Goal: Consume media (video, audio): Watch videos, listen to music or podcasts

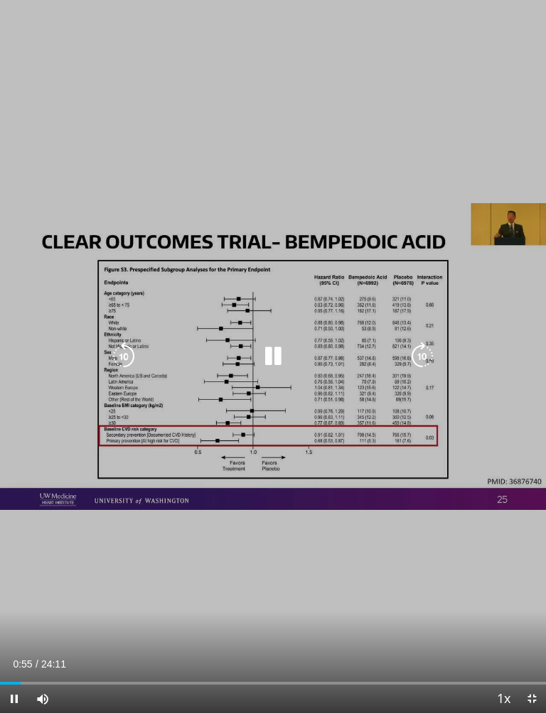
click at [269, 354] on icon "Video Player" at bounding box center [273, 357] width 28 height 28
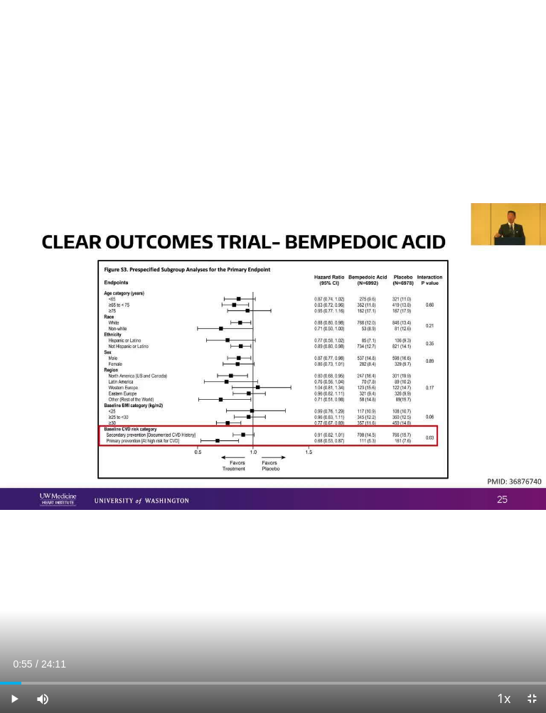
click at [174, 149] on div "10 seconds Tap to unmute" at bounding box center [273, 356] width 546 height 713
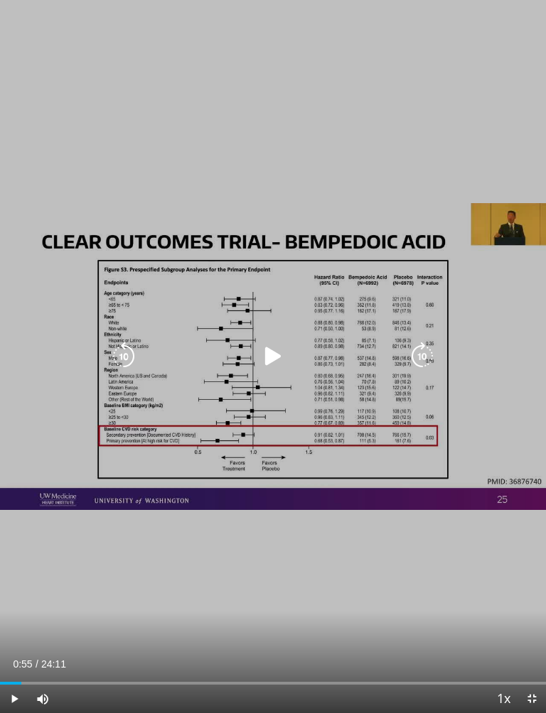
click at [262, 355] on icon "Video Player" at bounding box center [273, 357] width 28 height 28
click at [260, 358] on icon "Video Player" at bounding box center [273, 357] width 28 height 28
click at [129, 162] on div "10 seconds Tap to unmute" at bounding box center [273, 356] width 546 height 713
click at [261, 359] on icon "Video Player" at bounding box center [273, 357] width 28 height 28
click at [265, 356] on icon "Video Player" at bounding box center [273, 357] width 28 height 28
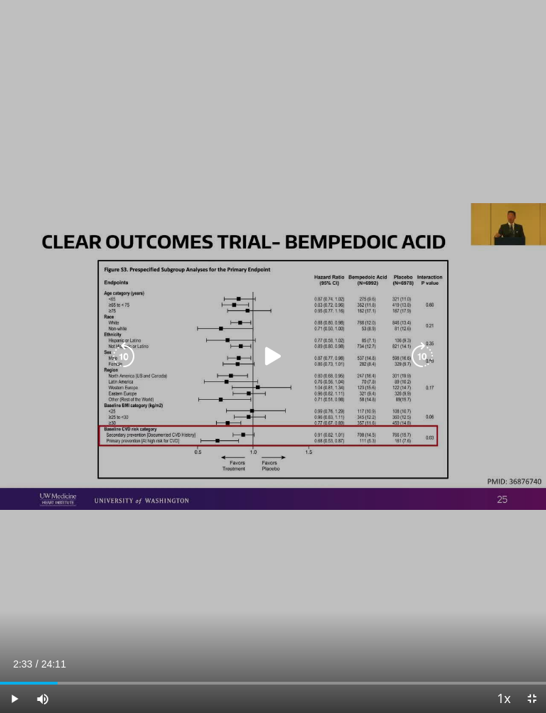
click at [166, 168] on div "10 seconds Tap to unmute" at bounding box center [273, 356] width 546 height 713
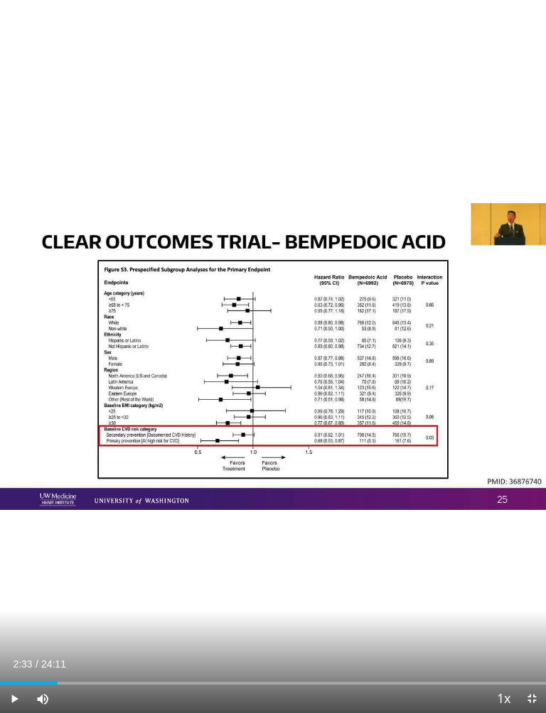
click at [133, 370] on icon "Video Player" at bounding box center [123, 357] width 28 height 28
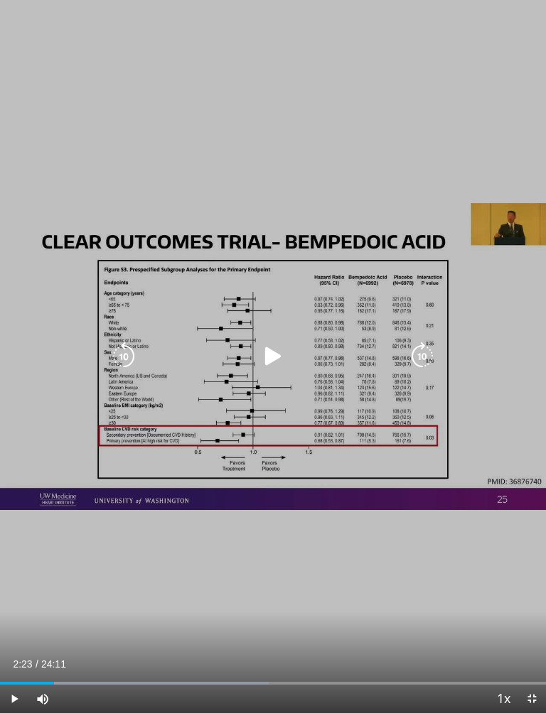
click at [408, 354] on icon "Video Player" at bounding box center [422, 357] width 28 height 28
click at [192, 173] on div "10 seconds Tap to unmute" at bounding box center [273, 356] width 546 height 713
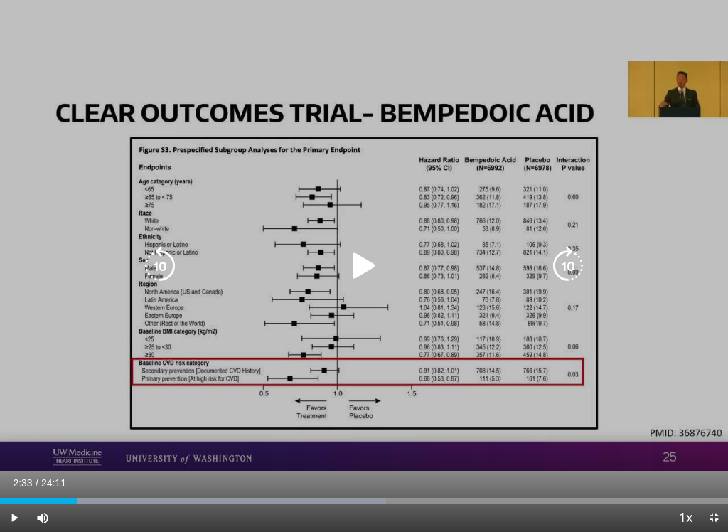
click at [347, 263] on icon "Video Player" at bounding box center [364, 266] width 40 height 40
click at [352, 257] on icon "Video Player" at bounding box center [364, 266] width 40 height 40
click at [344, 264] on icon "Video Player" at bounding box center [364, 266] width 40 height 40
click at [352, 260] on icon "Video Player" at bounding box center [364, 266] width 40 height 40
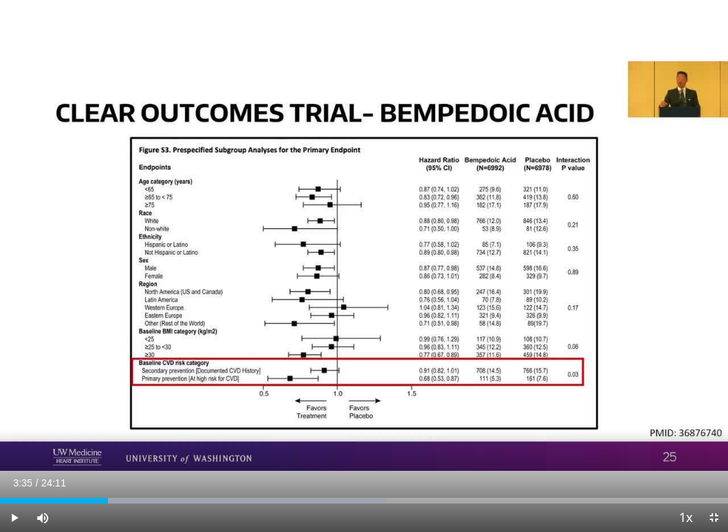
click at [63, 210] on div "10 seconds Tap to unmute" at bounding box center [364, 266] width 728 height 532
click at [69, 222] on div "10 seconds Tap to unmute" at bounding box center [364, 266] width 728 height 532
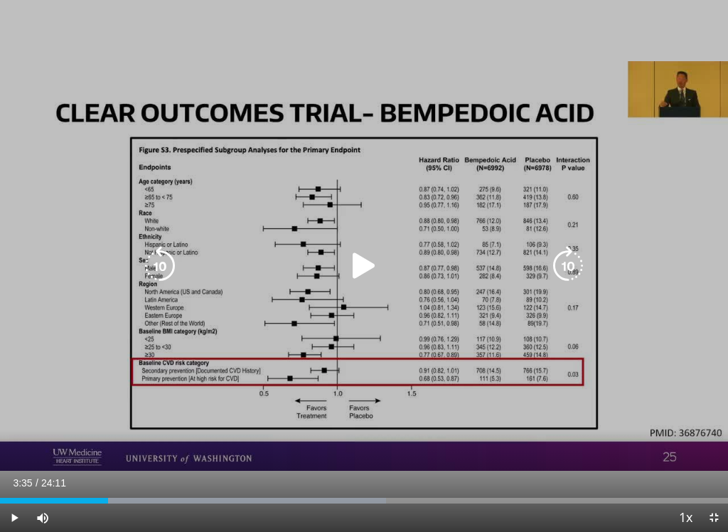
click at [352, 262] on icon "Video Player" at bounding box center [364, 266] width 40 height 40
click at [349, 266] on icon "Video Player" at bounding box center [364, 266] width 40 height 40
click at [371, 181] on div "10 seconds Tap to unmute" at bounding box center [364, 266] width 728 height 532
click at [350, 261] on icon "Video Player" at bounding box center [364, 266] width 40 height 40
click at [369, 271] on icon "Video Player" at bounding box center [364, 266] width 40 height 40
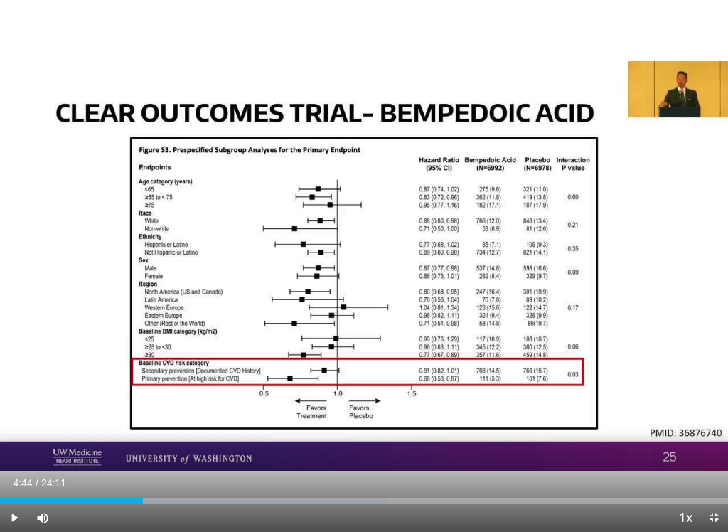
click at [104, 180] on div "10 seconds Tap to unmute" at bounding box center [364, 266] width 728 height 532
click at [203, 351] on div "10 seconds Tap to unmute" at bounding box center [364, 266] width 728 height 532
click at [90, 215] on div "10 seconds Tap to unmute" at bounding box center [364, 266] width 728 height 532
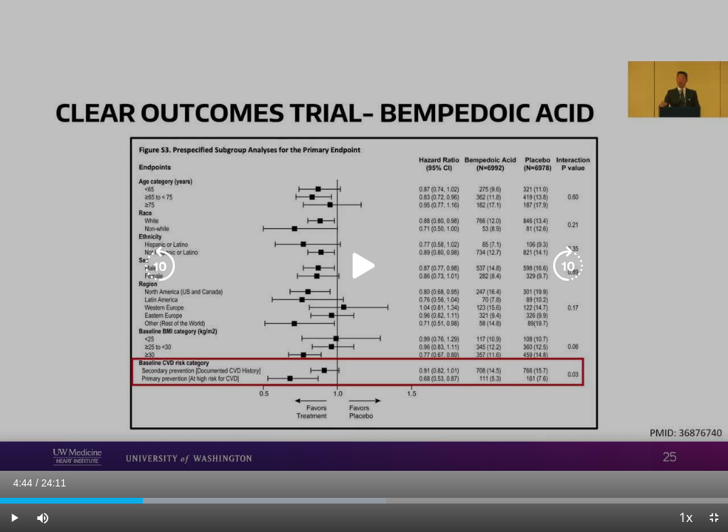
click at [350, 265] on icon "Video Player" at bounding box center [364, 266] width 40 height 40
click at [362, 272] on icon "Video Player" at bounding box center [364, 266] width 40 height 40
click at [90, 166] on div "10 seconds Tap to unmute" at bounding box center [364, 266] width 728 height 532
click at [356, 263] on icon "Video Player" at bounding box center [364, 266] width 40 height 40
click at [355, 273] on icon "Video Player" at bounding box center [364, 266] width 40 height 40
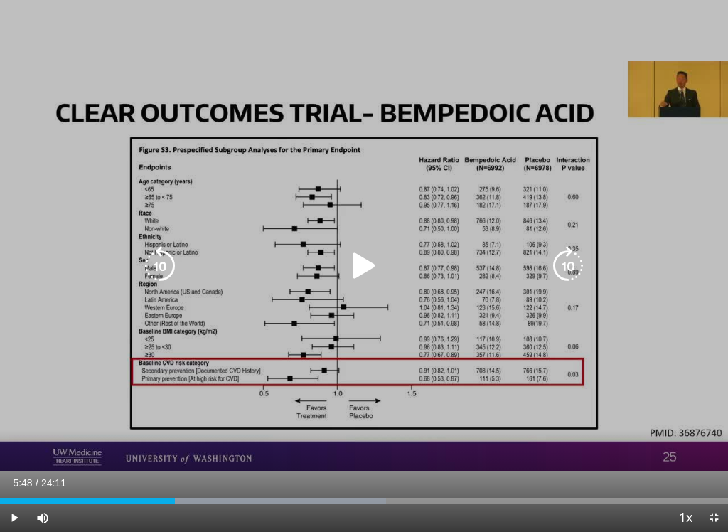
click at [152, 261] on icon "Video Player" at bounding box center [160, 266] width 40 height 40
click at [157, 255] on icon "Video Player" at bounding box center [160, 266] width 40 height 40
click at [160, 269] on icon "Video Player" at bounding box center [160, 266] width 40 height 40
click at [545, 269] on icon "Video Player" at bounding box center [568, 266] width 40 height 40
click at [350, 264] on icon "Video Player" at bounding box center [364, 266] width 40 height 40
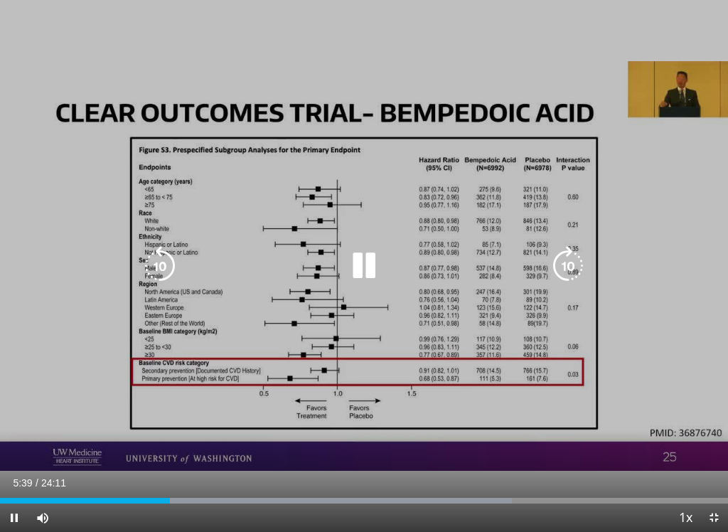
click at [345, 270] on icon "Video Player" at bounding box center [364, 266] width 40 height 40
click at [163, 261] on icon "Video Player" at bounding box center [160, 266] width 40 height 40
click at [151, 265] on icon "Video Player" at bounding box center [160, 266] width 40 height 40
click at [545, 264] on icon "Video Player" at bounding box center [568, 266] width 40 height 40
click at [545, 267] on icon "Video Player" at bounding box center [568, 266] width 40 height 40
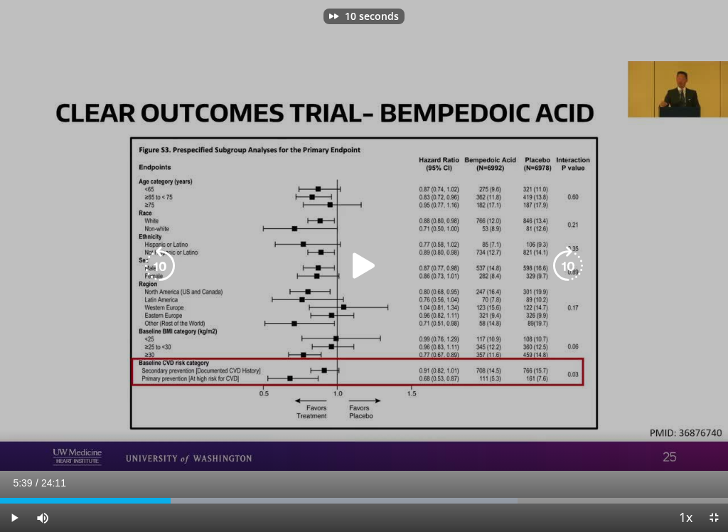
click at [346, 264] on icon "Video Player" at bounding box center [364, 266] width 40 height 40
click at [359, 255] on icon "Video Player" at bounding box center [364, 266] width 40 height 40
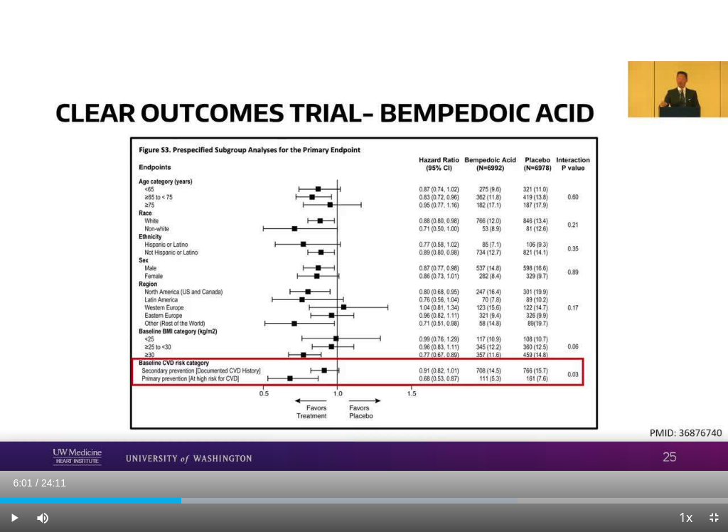
click at [99, 112] on div "10 seconds Tap to unmute" at bounding box center [364, 266] width 728 height 532
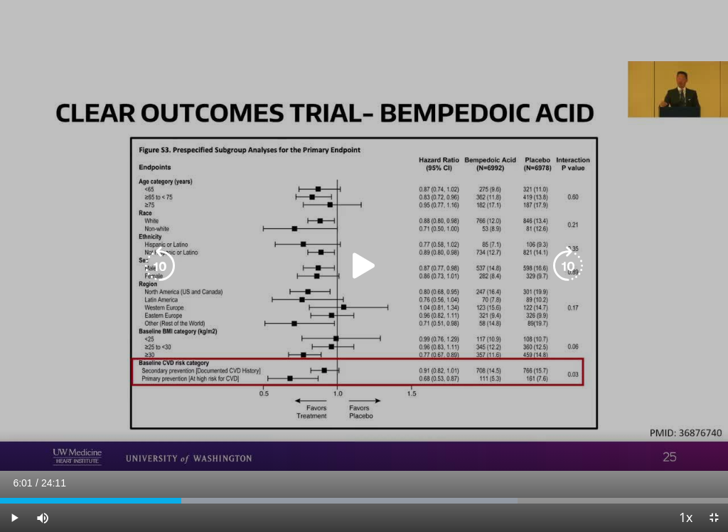
click at [365, 257] on icon "Video Player" at bounding box center [364, 266] width 40 height 40
click at [345, 261] on icon "Video Player" at bounding box center [364, 266] width 40 height 40
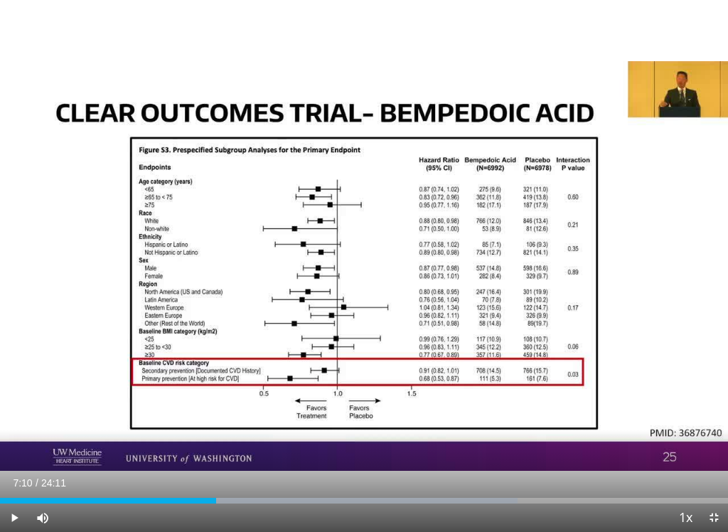
click at [307, 168] on div "10 seconds Tap to unmute" at bounding box center [364, 266] width 728 height 532
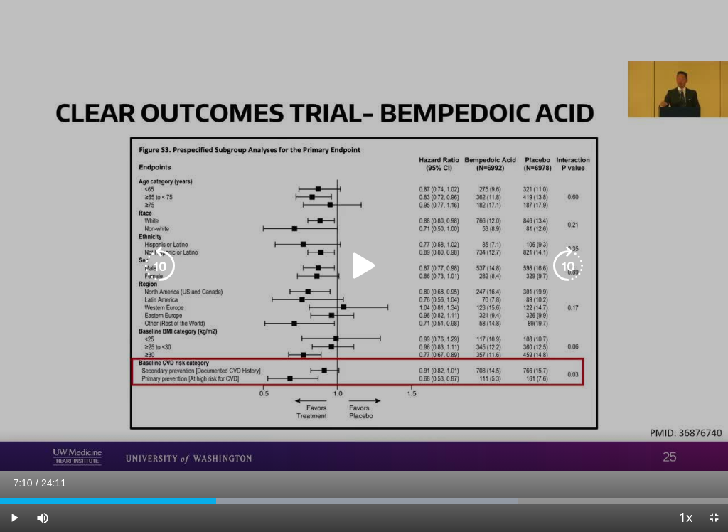
click at [350, 274] on icon "Video Player" at bounding box center [364, 266] width 40 height 40
click at [355, 256] on icon "Video Player" at bounding box center [364, 266] width 40 height 40
click at [359, 262] on icon "Video Player" at bounding box center [364, 266] width 40 height 40
click at [350, 265] on icon "Video Player" at bounding box center [364, 266] width 40 height 40
click at [155, 271] on icon "Video Player" at bounding box center [160, 266] width 40 height 40
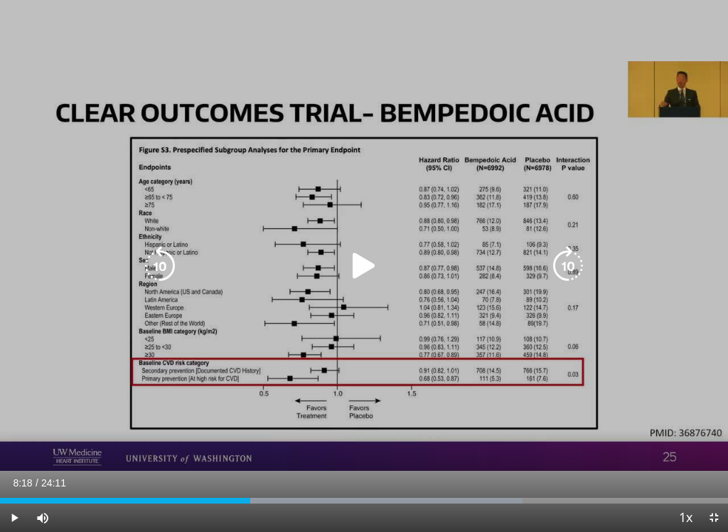
click at [351, 257] on icon "Video Player" at bounding box center [364, 266] width 40 height 40
click at [355, 267] on icon "Video Player" at bounding box center [364, 266] width 40 height 40
click at [188, 141] on div "10 seconds Tap to unmute" at bounding box center [364, 266] width 728 height 532
click at [349, 275] on icon "Video Player" at bounding box center [364, 266] width 40 height 40
click at [352, 256] on icon "Video Player" at bounding box center [364, 266] width 40 height 40
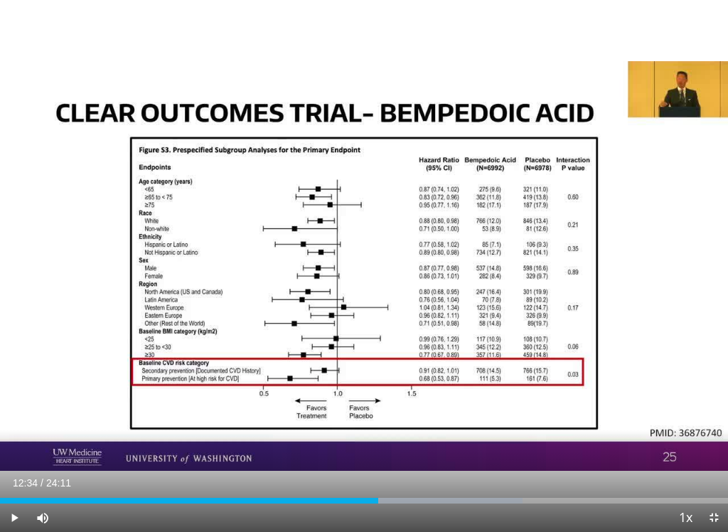
click at [61, 190] on div "10 seconds Tap to unmute" at bounding box center [364, 266] width 728 height 532
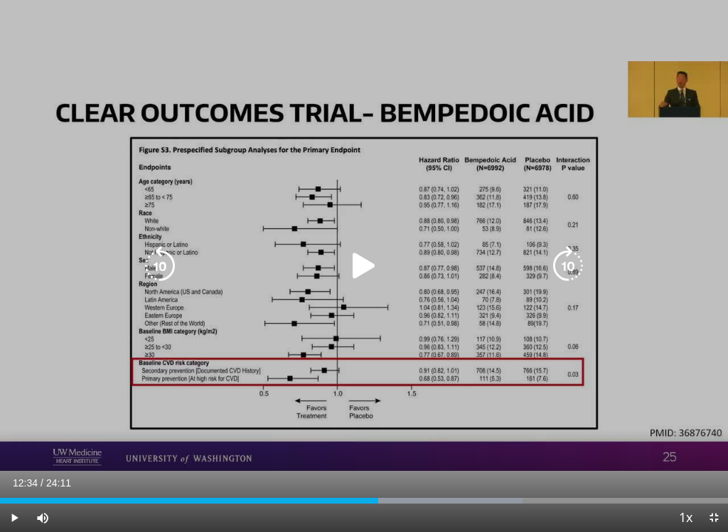
click at [353, 264] on icon "Video Player" at bounding box center [364, 266] width 40 height 40
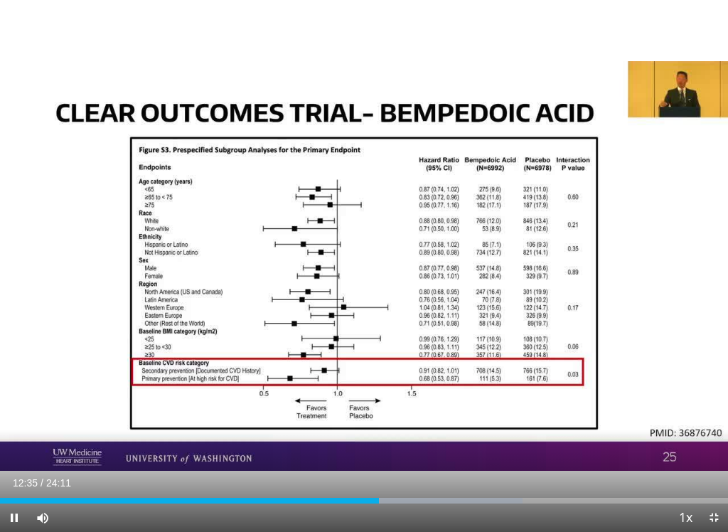
click at [34, 257] on div "10 seconds Tap to unmute" at bounding box center [364, 266] width 728 height 532
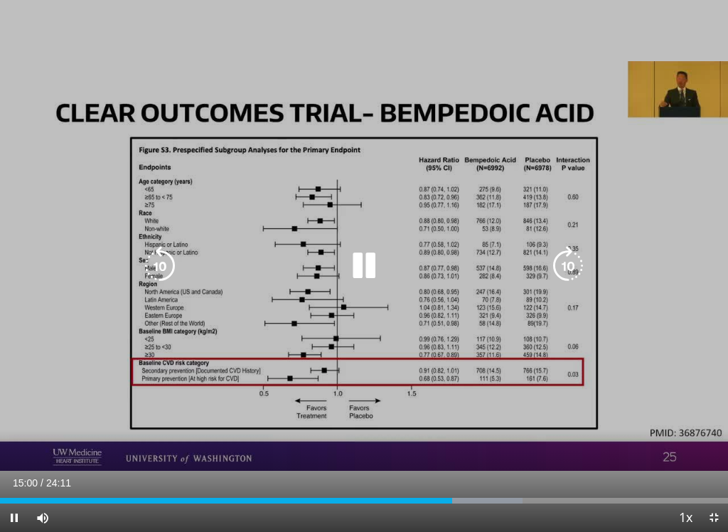
click at [366, 276] on icon "Video Player" at bounding box center [364, 266] width 40 height 40
click at [153, 264] on icon "Video Player" at bounding box center [160, 266] width 40 height 40
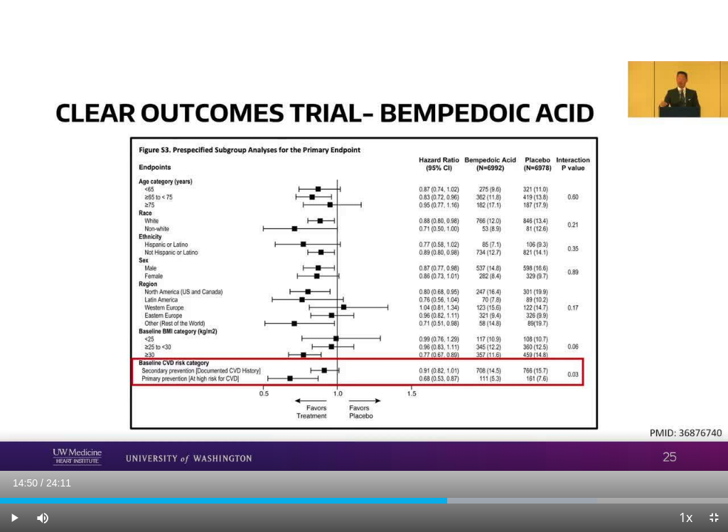
click at [250, 181] on div "10 seconds Tap to unmute" at bounding box center [364, 266] width 728 height 532
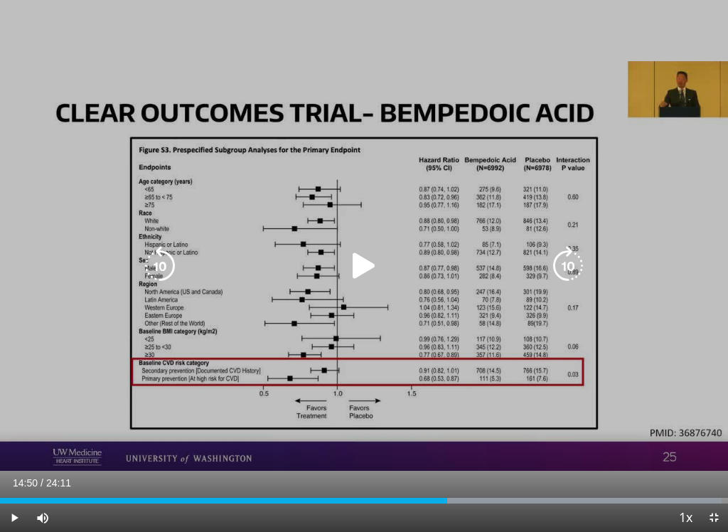
click at [353, 259] on icon "Video Player" at bounding box center [364, 266] width 40 height 40
click at [356, 262] on icon "Video Player" at bounding box center [364, 266] width 40 height 40
click at [355, 255] on icon "Video Player" at bounding box center [364, 266] width 40 height 40
click at [367, 208] on div "10 seconds Tap to unmute" at bounding box center [364, 266] width 728 height 532
click at [355, 262] on icon "Video Player" at bounding box center [364, 266] width 40 height 40
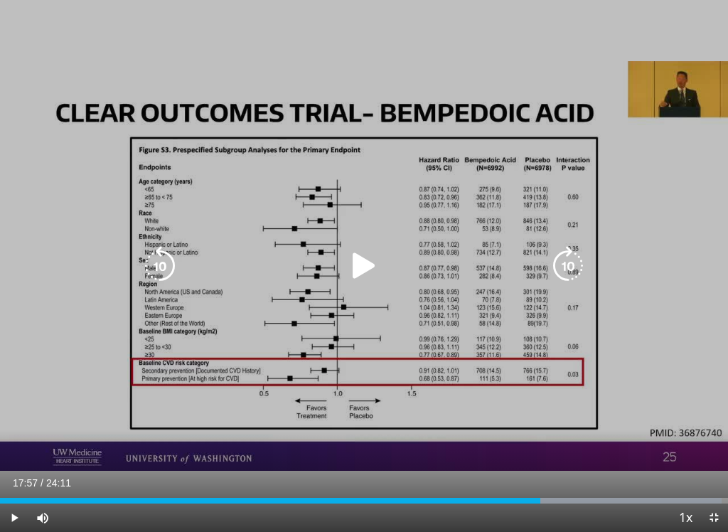
click at [222, 129] on div "10 seconds Tap to unmute" at bounding box center [364, 266] width 728 height 532
click at [357, 272] on icon "Video Player" at bounding box center [364, 266] width 40 height 40
click at [360, 257] on icon "Video Player" at bounding box center [364, 266] width 40 height 40
click at [350, 273] on icon "Video Player" at bounding box center [364, 266] width 40 height 40
click at [350, 258] on icon "Video Player" at bounding box center [364, 266] width 40 height 40
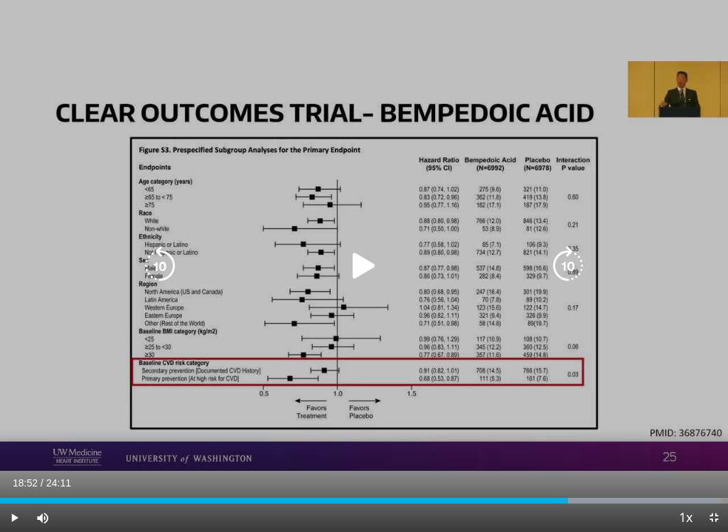
click at [347, 261] on icon "Video Player" at bounding box center [364, 266] width 40 height 40
click at [362, 264] on icon "Video Player" at bounding box center [364, 266] width 40 height 40
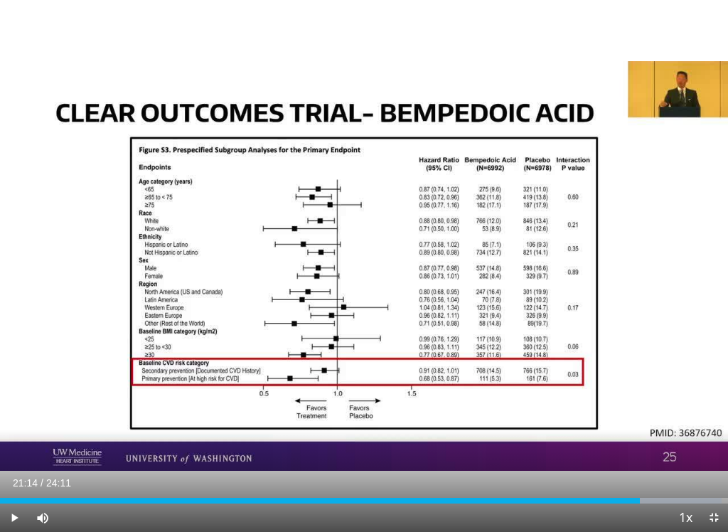
click at [86, 180] on div "10 seconds Tap to unmute" at bounding box center [364, 266] width 728 height 532
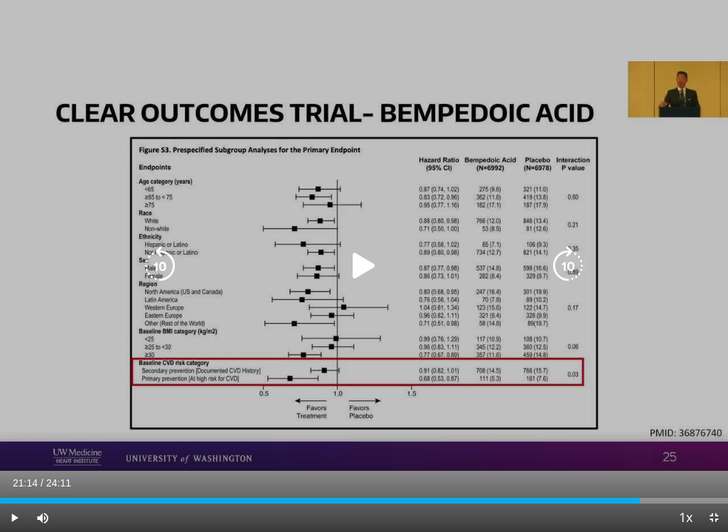
click at [355, 264] on icon "Video Player" at bounding box center [364, 266] width 40 height 40
click at [348, 262] on icon "Video Player" at bounding box center [364, 266] width 40 height 40
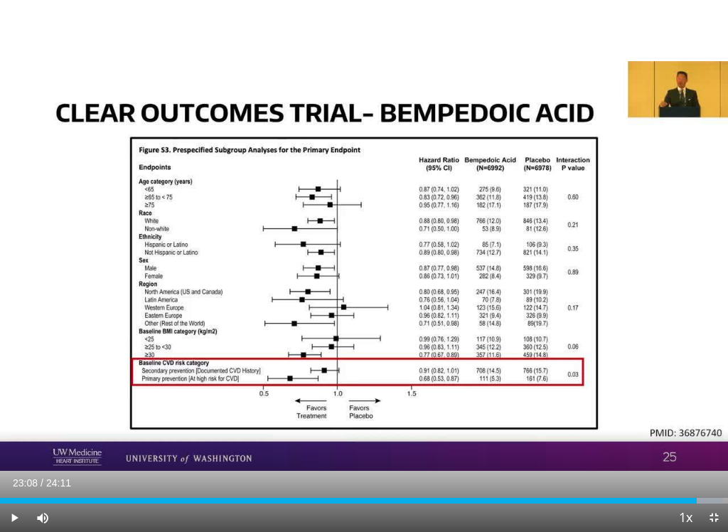
click at [318, 102] on div "10 seconds Tap to unmute" at bounding box center [364, 266] width 728 height 532
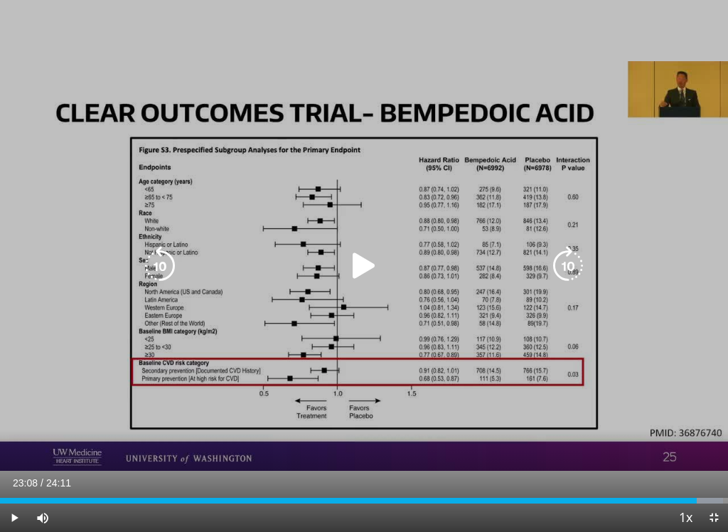
click at [348, 274] on icon "Video Player" at bounding box center [364, 266] width 40 height 40
click at [359, 266] on icon "Video Player" at bounding box center [364, 266] width 40 height 40
click at [355, 258] on icon "Video Player" at bounding box center [364, 266] width 40 height 40
click at [354, 258] on icon "Video Player" at bounding box center [364, 266] width 40 height 40
click at [349, 255] on icon "Video Player" at bounding box center [364, 266] width 40 height 40
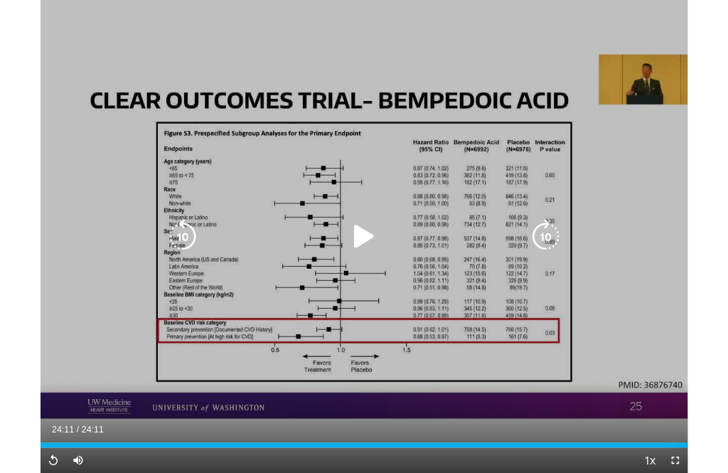
scroll to position [73, 0]
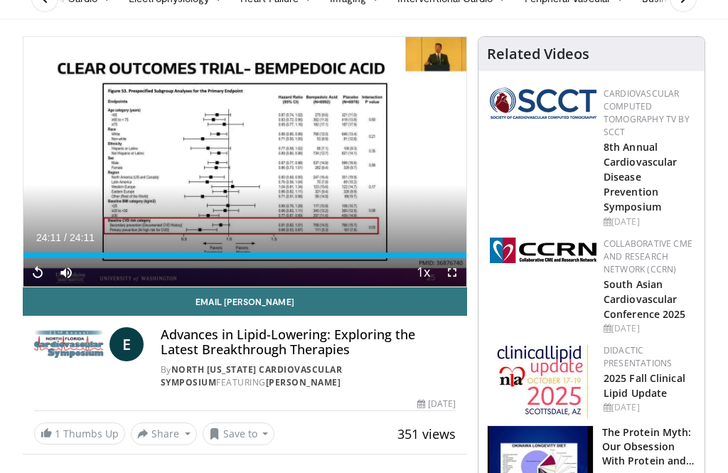
click at [55, 438] on span "1" at bounding box center [58, 433] width 6 height 14
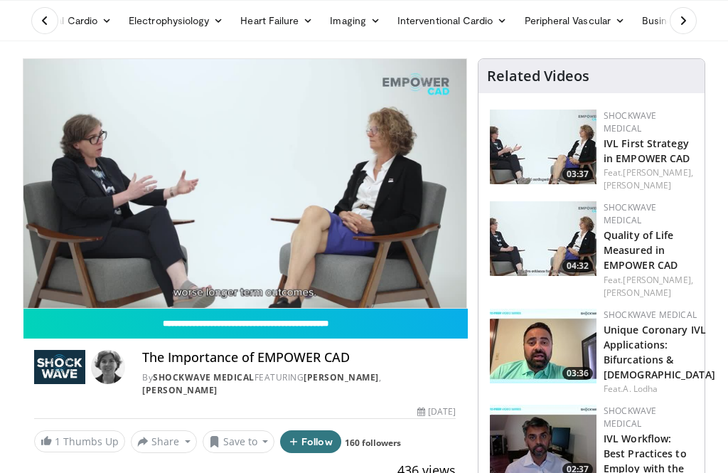
scroll to position [50, 0]
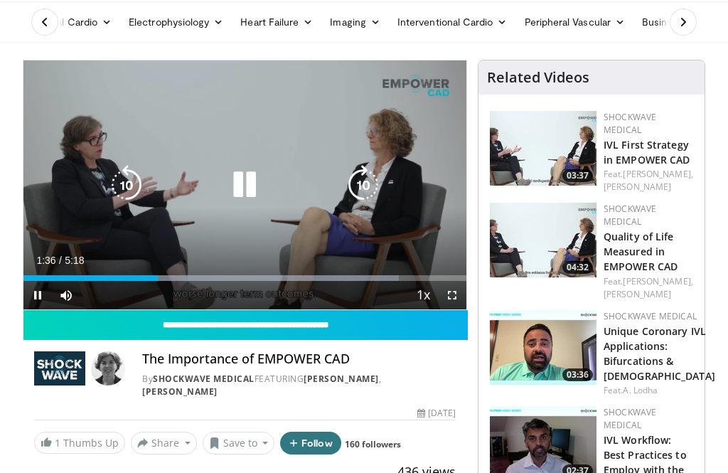
click at [236, 186] on icon "Video Player" at bounding box center [245, 185] width 40 height 40
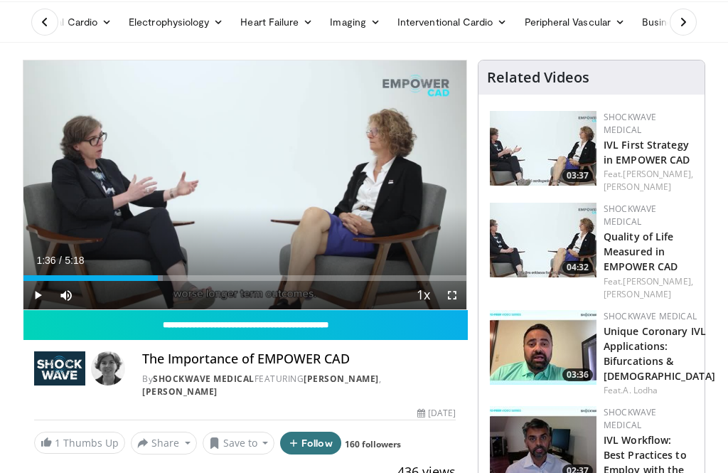
scroll to position [74, 0]
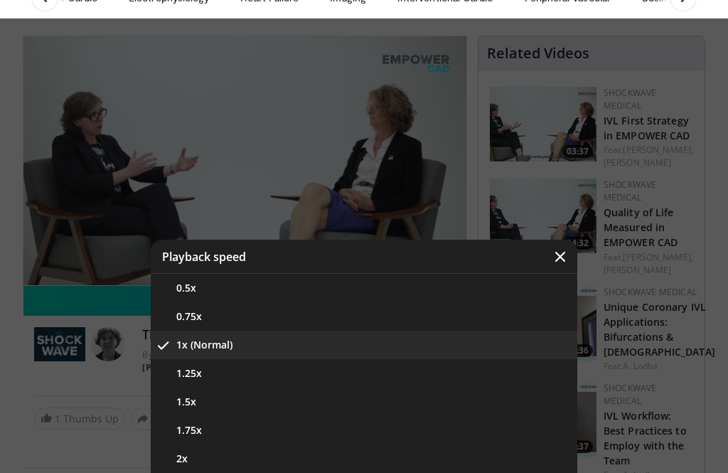
click at [172, 375] on button "1.25x" at bounding box center [364, 373] width 426 height 28
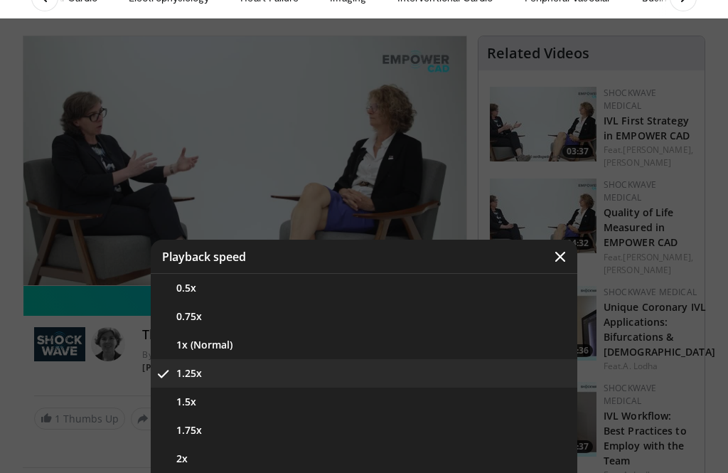
click at [171, 404] on button "1.5x" at bounding box center [364, 401] width 426 height 28
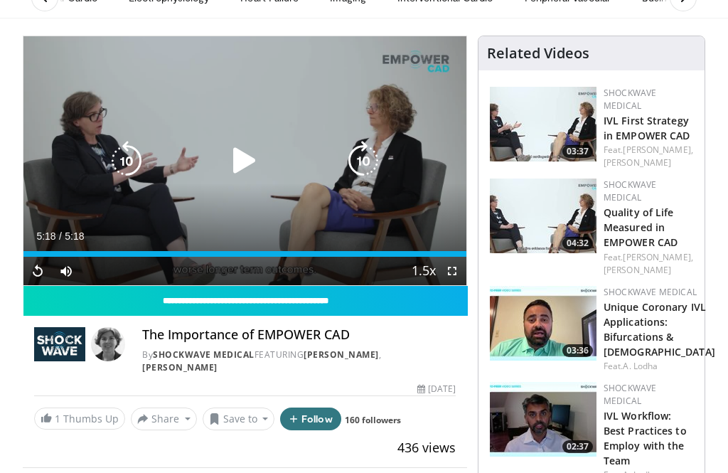
click at [234, 161] on icon "Video Player" at bounding box center [245, 161] width 40 height 40
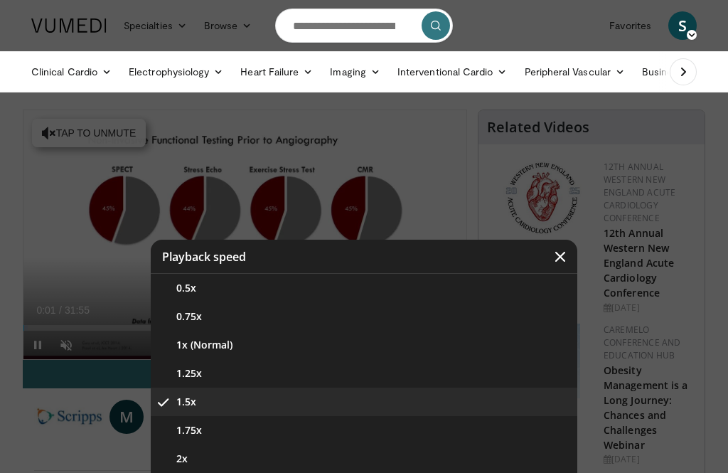
click at [176, 342] on button "1x (Normal)" at bounding box center [364, 344] width 426 height 28
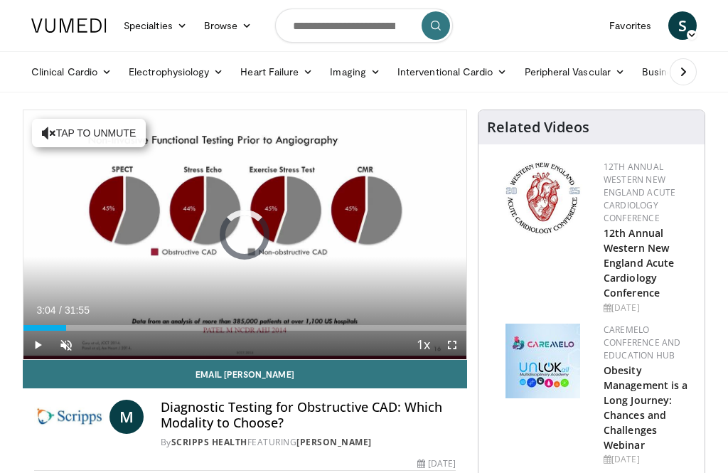
click at [67, 330] on span "Video Player" at bounding box center [66, 344] width 28 height 28
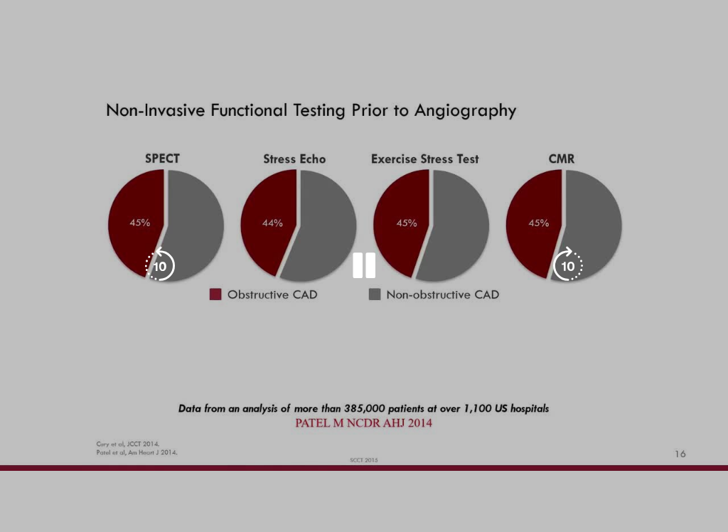
click at [136, 89] on div "10 seconds Tap to unmute" at bounding box center [364, 266] width 728 height 532
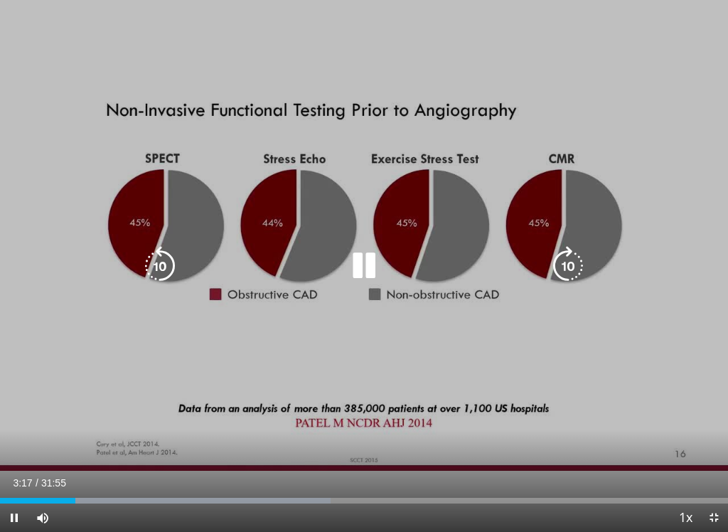
click at [360, 273] on icon "Video Player" at bounding box center [364, 266] width 40 height 40
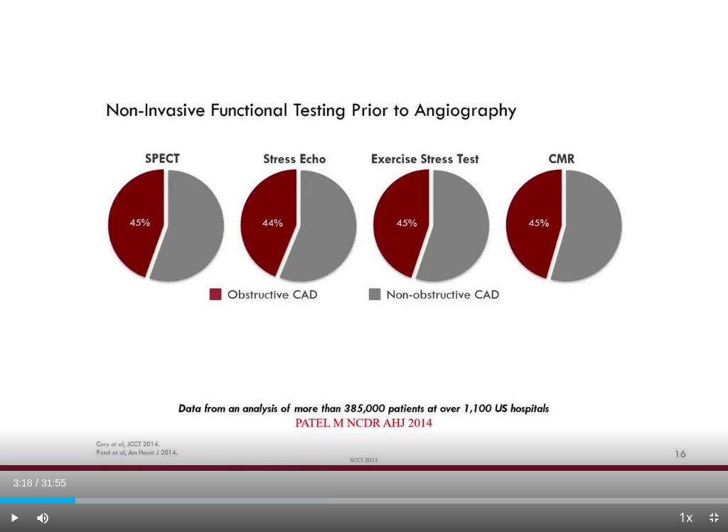
click at [72, 125] on div "10 seconds Tap to unmute" at bounding box center [364, 266] width 728 height 532
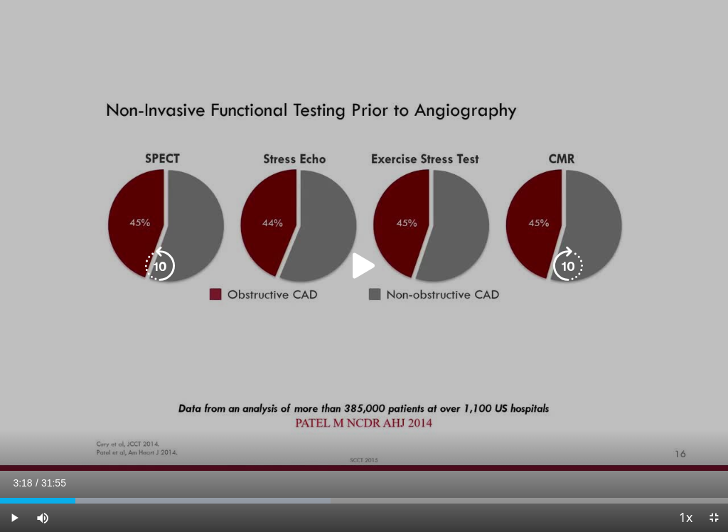
click at [355, 269] on icon "Video Player" at bounding box center [364, 266] width 40 height 40
click at [360, 263] on icon "Video Player" at bounding box center [364, 266] width 40 height 40
click at [353, 261] on icon "Video Player" at bounding box center [364, 266] width 40 height 40
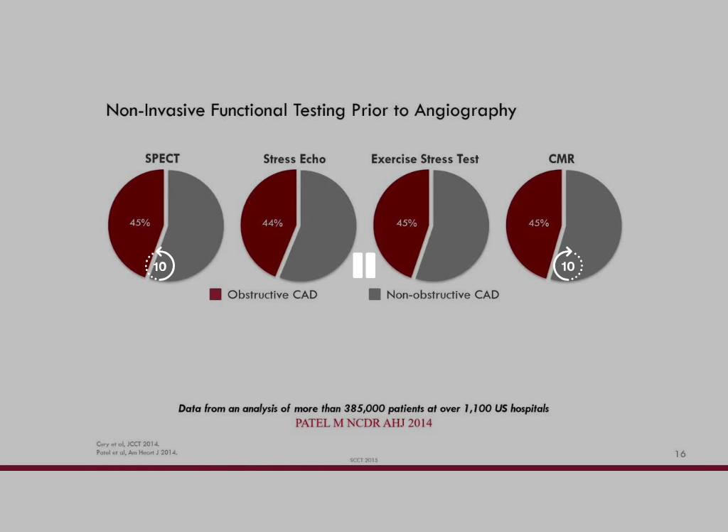
click at [115, 99] on div "10 seconds Tap to unmute" at bounding box center [364, 266] width 728 height 532
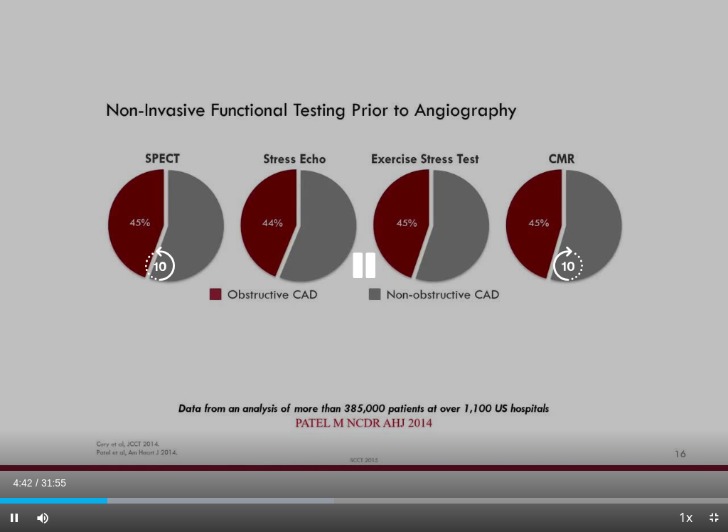
click at [354, 276] on icon "Video Player" at bounding box center [364, 266] width 40 height 40
click at [358, 271] on icon "Video Player" at bounding box center [364, 266] width 40 height 40
click at [358, 262] on icon "Video Player" at bounding box center [364, 266] width 40 height 40
click at [206, 151] on div "10 seconds Tap to unmute" at bounding box center [364, 266] width 728 height 532
click at [354, 387] on div "10 seconds Tap to unmute" at bounding box center [364, 266] width 728 height 532
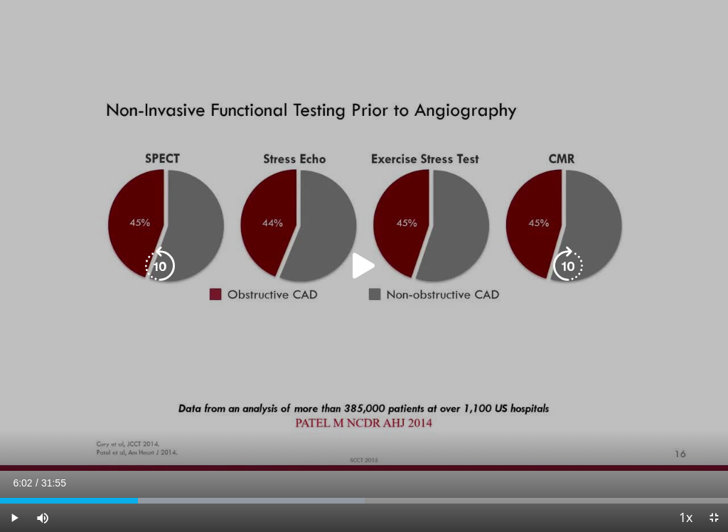
click at [347, 257] on icon "Video Player" at bounding box center [364, 266] width 40 height 40
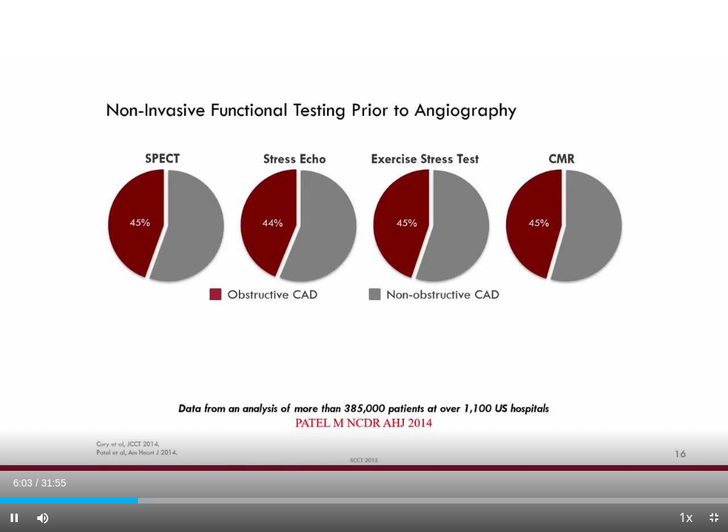
click at [328, 394] on div "10 seconds Tap to unmute" at bounding box center [364, 266] width 728 height 532
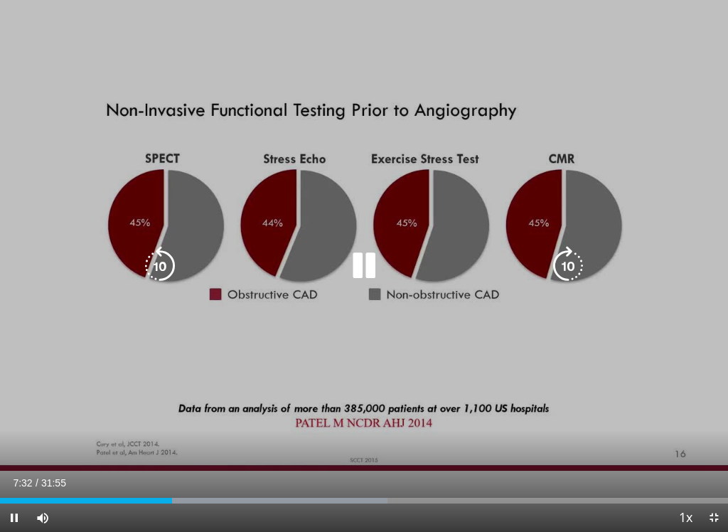
click at [144, 117] on div "10 seconds Tap to unmute" at bounding box center [364, 266] width 728 height 532
click at [362, 274] on icon "Video Player" at bounding box center [364, 266] width 40 height 40
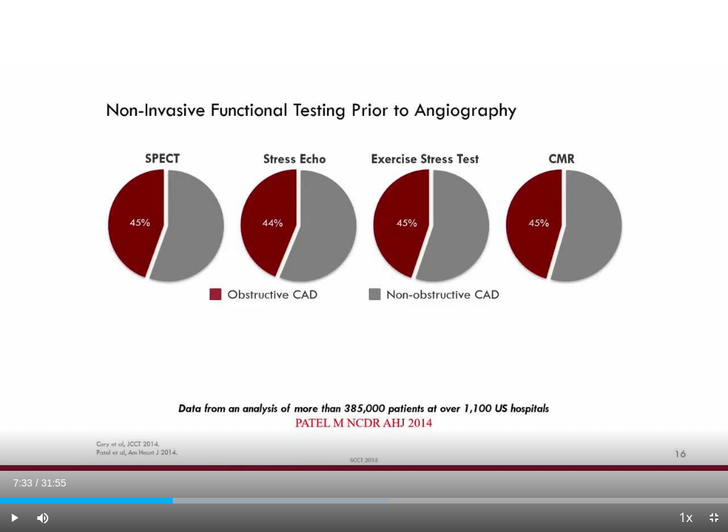
click at [122, 149] on div "10 seconds Tap to unmute" at bounding box center [364, 266] width 728 height 532
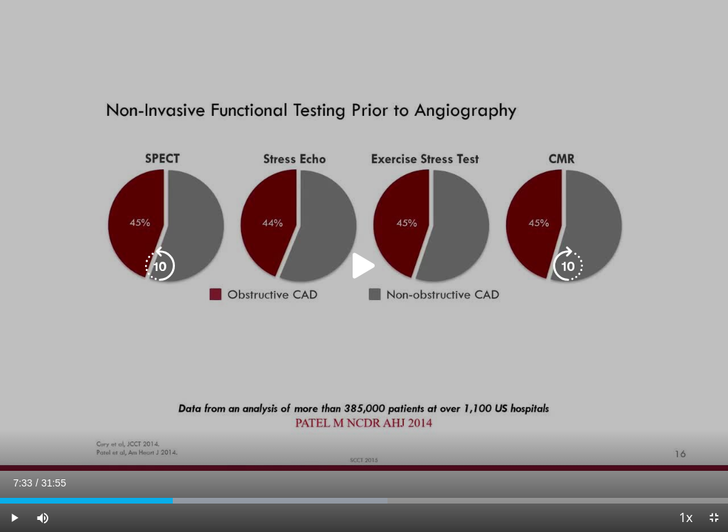
click at [358, 259] on icon "Video Player" at bounding box center [364, 266] width 40 height 40
click at [350, 261] on icon "Video Player" at bounding box center [364, 266] width 40 height 40
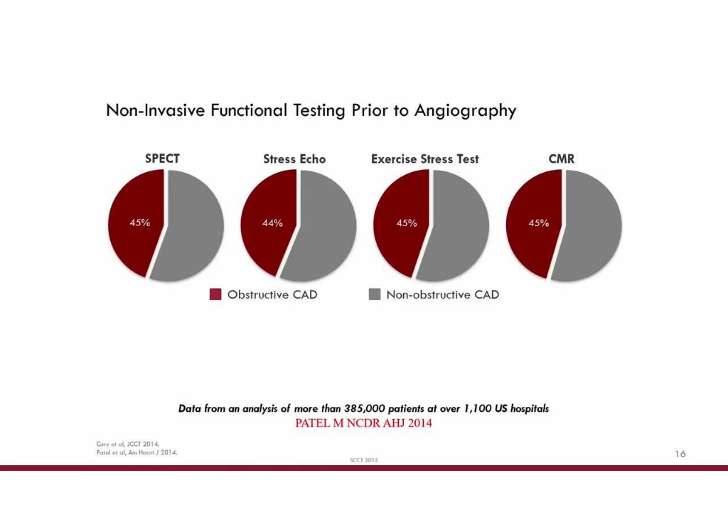
click at [589, 183] on div "10 seconds Tap to unmute" at bounding box center [364, 266] width 728 height 532
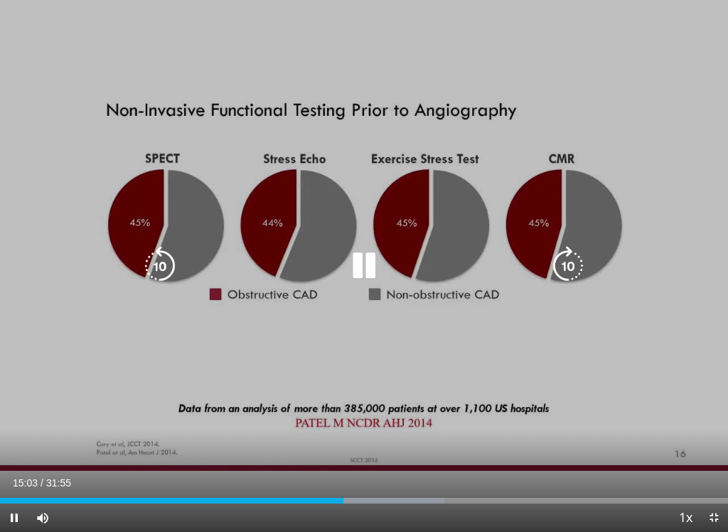
click at [355, 269] on icon "Video Player" at bounding box center [364, 266] width 40 height 40
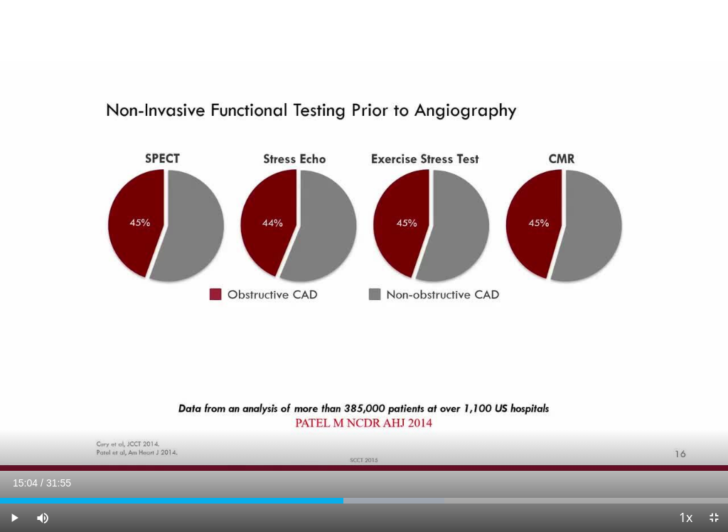
click at [54, 118] on div "10 seconds Tap to unmute" at bounding box center [364, 266] width 728 height 532
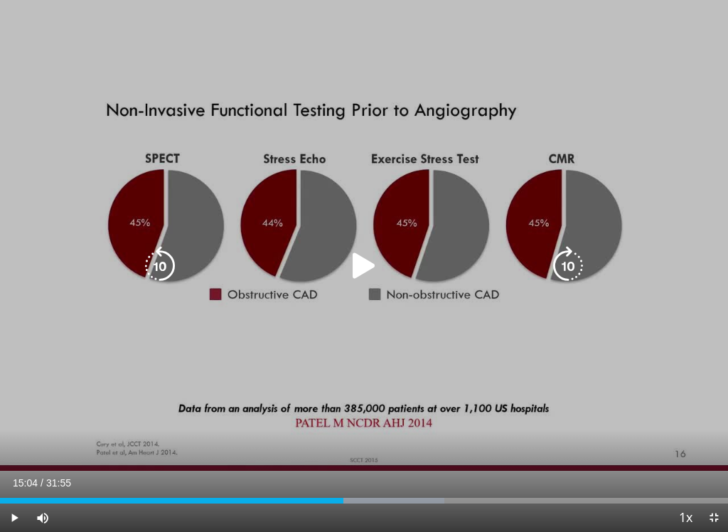
click at [370, 267] on icon "Video Player" at bounding box center [364, 266] width 40 height 40
click at [353, 267] on icon "Video Player" at bounding box center [364, 266] width 40 height 40
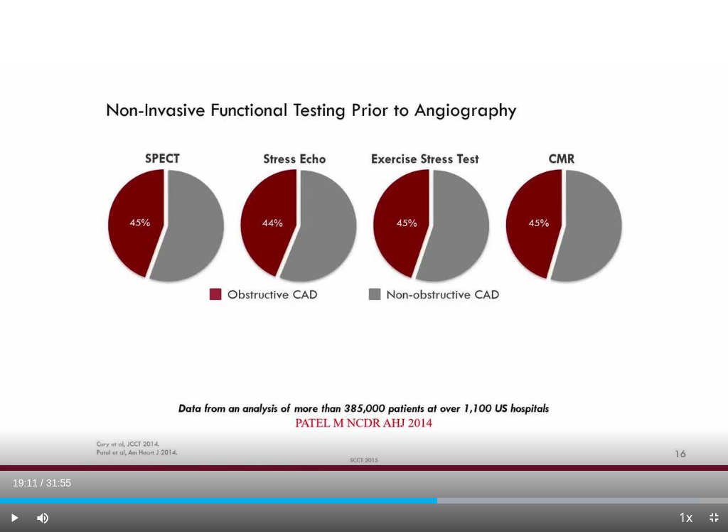
click at [53, 173] on div "10 seconds Tap to unmute" at bounding box center [364, 266] width 728 height 532
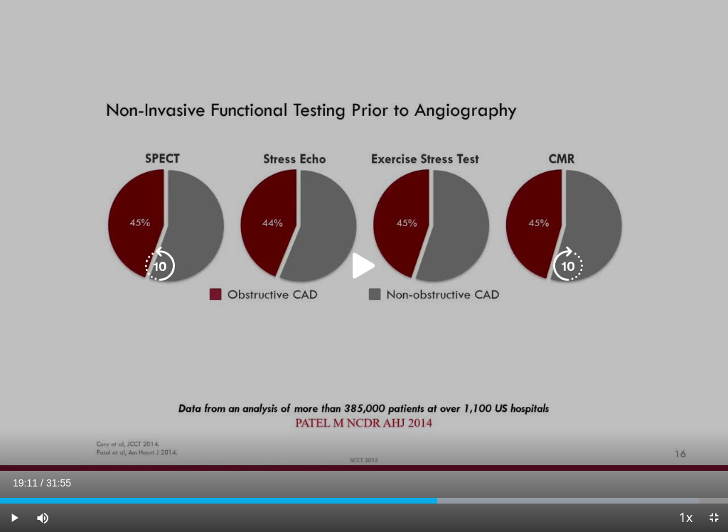
click at [353, 267] on icon "Video Player" at bounding box center [364, 266] width 40 height 40
click at [72, 136] on div "10 seconds Tap to unmute" at bounding box center [364, 266] width 728 height 532
click at [362, 269] on icon "Video Player" at bounding box center [364, 266] width 40 height 40
click at [177, 141] on div "10 seconds Tap to unmute" at bounding box center [364, 266] width 728 height 532
click at [352, 271] on icon "Video Player" at bounding box center [364, 266] width 40 height 40
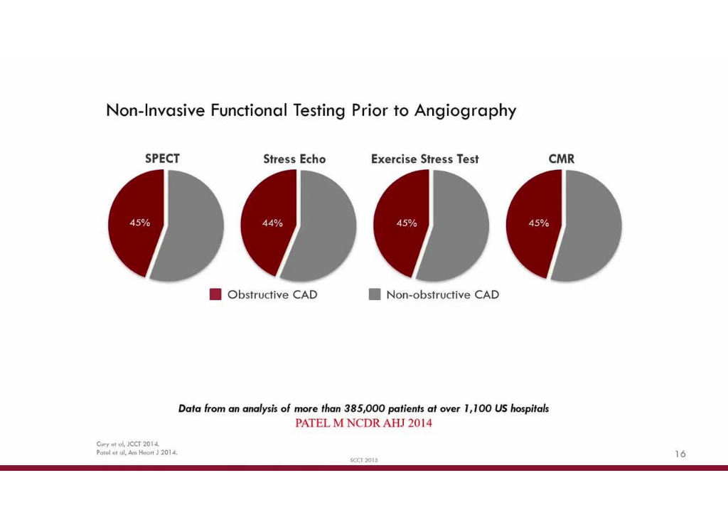
click at [370, 330] on div "10 seconds Tap to unmute" at bounding box center [364, 266] width 728 height 532
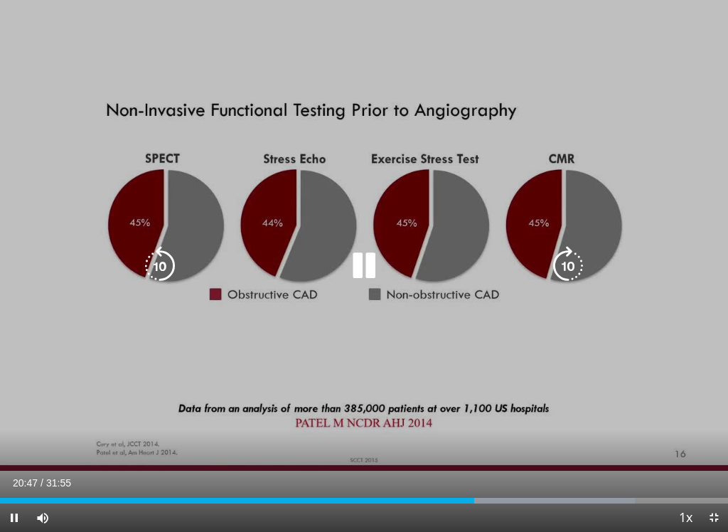
click at [357, 268] on icon "Video Player" at bounding box center [364, 266] width 40 height 40
click at [152, 259] on icon "Video Player" at bounding box center [160, 266] width 40 height 40
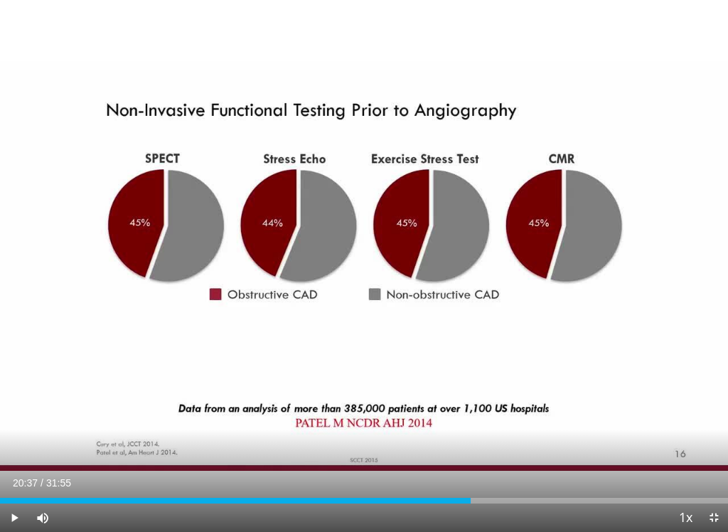
click at [146, 264] on icon "Video Player" at bounding box center [160, 266] width 40 height 40
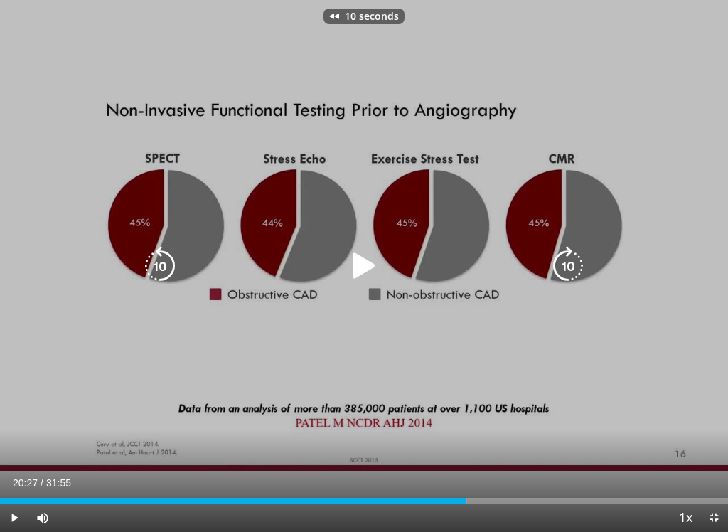
click at [149, 261] on icon "Video Player" at bounding box center [160, 266] width 40 height 40
click at [159, 277] on icon "Video Player" at bounding box center [160, 266] width 40 height 40
click at [153, 269] on icon "Video Player" at bounding box center [160, 266] width 40 height 40
click at [364, 264] on icon "Video Player" at bounding box center [364, 266] width 40 height 40
click at [566, 264] on icon "Video Player" at bounding box center [568, 266] width 40 height 40
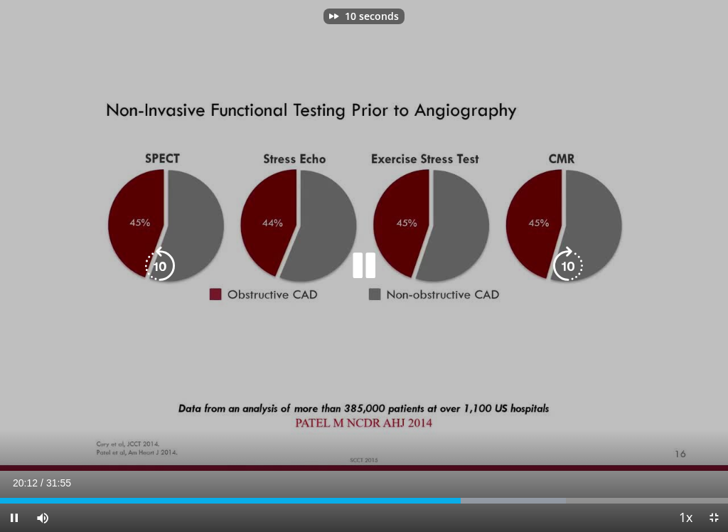
click at [563, 269] on icon "Video Player" at bounding box center [568, 266] width 40 height 40
click at [358, 264] on icon "Video Player" at bounding box center [364, 266] width 40 height 40
click at [336, 293] on div "10 seconds Tap to unmute" at bounding box center [364, 266] width 728 height 532
click at [360, 264] on icon "Video Player" at bounding box center [364, 266] width 40 height 40
click at [676, 254] on div "10 seconds Tap to unmute" at bounding box center [364, 266] width 728 height 532
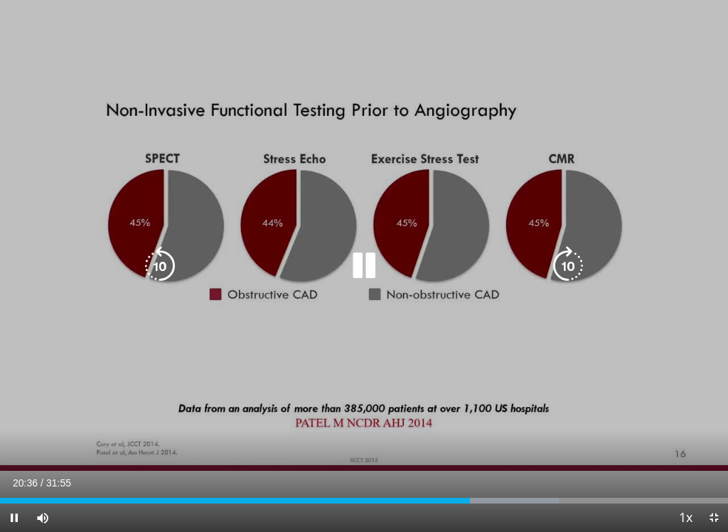
click at [568, 274] on icon "Video Player" at bounding box center [568, 266] width 40 height 40
click at [574, 276] on icon "Video Player" at bounding box center [568, 266] width 40 height 40
click at [362, 252] on icon "Video Player" at bounding box center [364, 266] width 40 height 40
click at [32, 218] on div "10 seconds Tap to unmute" at bounding box center [364, 266] width 728 height 532
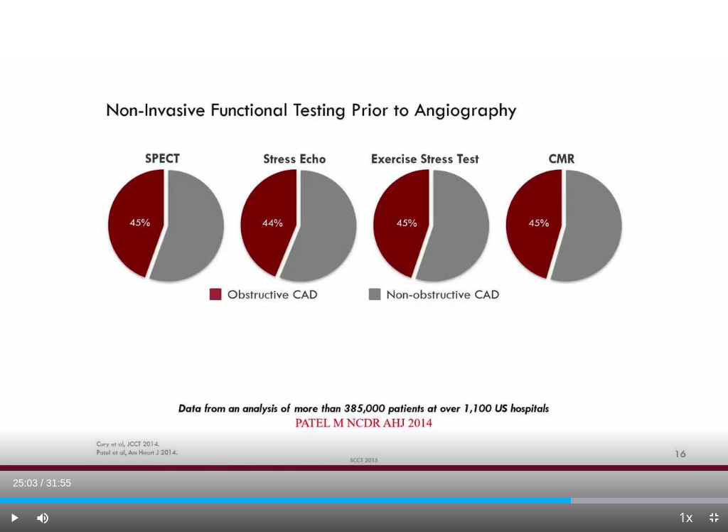
click at [343, 294] on div "10 seconds Tap to unmute" at bounding box center [364, 266] width 728 height 532
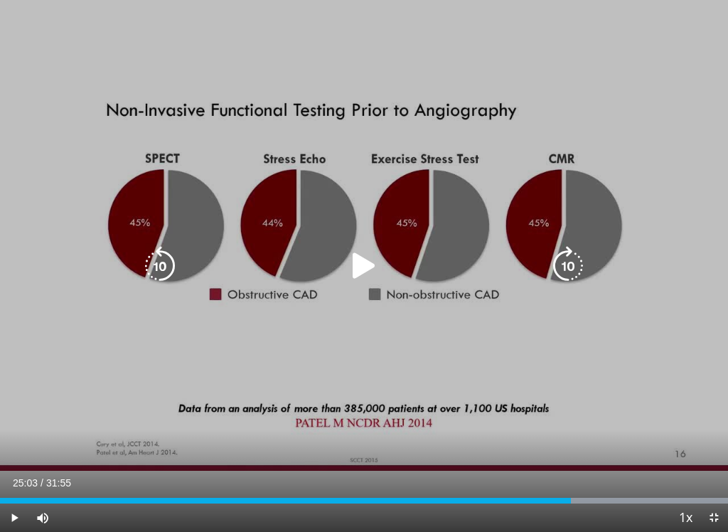
click at [355, 268] on icon "Video Player" at bounding box center [364, 266] width 40 height 40
click at [156, 261] on icon "Video Player" at bounding box center [160, 266] width 40 height 40
click at [153, 266] on icon "Video Player" at bounding box center [160, 266] width 40 height 40
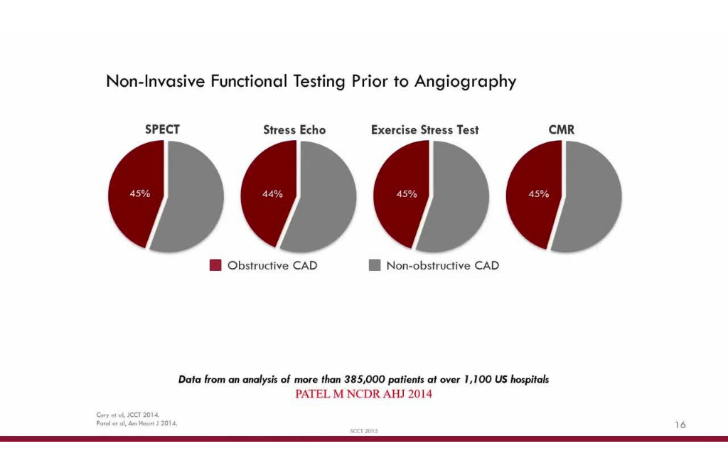
scroll to position [114, 0]
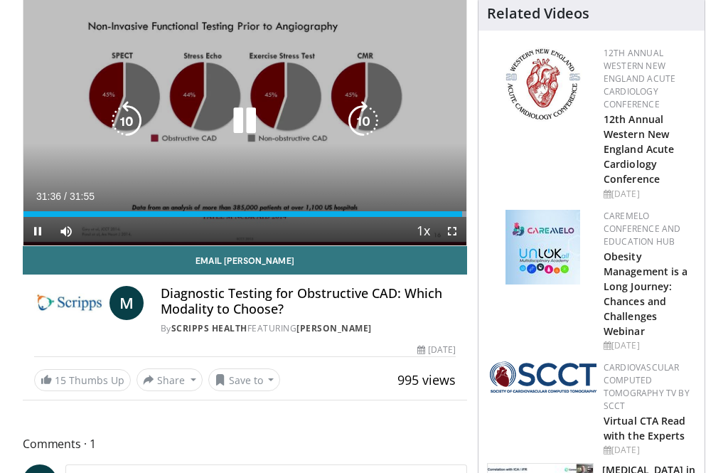
click at [233, 115] on icon "Video Player" at bounding box center [245, 121] width 40 height 40
click at [48, 373] on span at bounding box center [46, 378] width 11 height 11
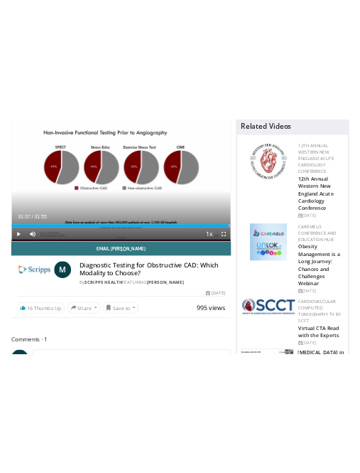
scroll to position [0, 0]
